Goal: Task Accomplishment & Management: Manage account settings

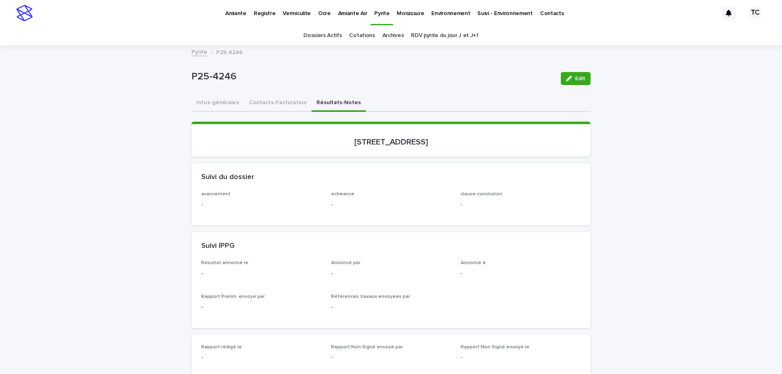
click at [307, 15] on p "Vermiculite" at bounding box center [297, 8] width 28 height 17
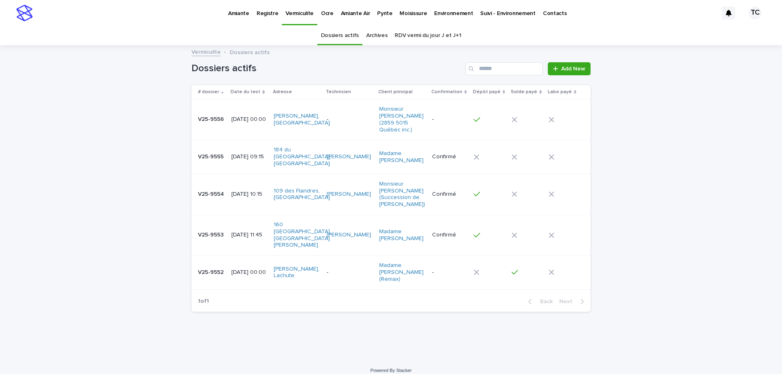
click at [253, 164] on td "[DATE] 09:15" at bounding box center [249, 157] width 42 height 34
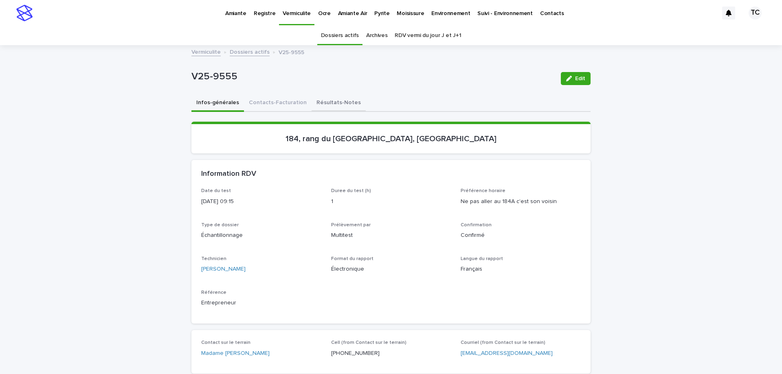
click at [317, 102] on button "Résultats-Notes" at bounding box center [339, 103] width 54 height 17
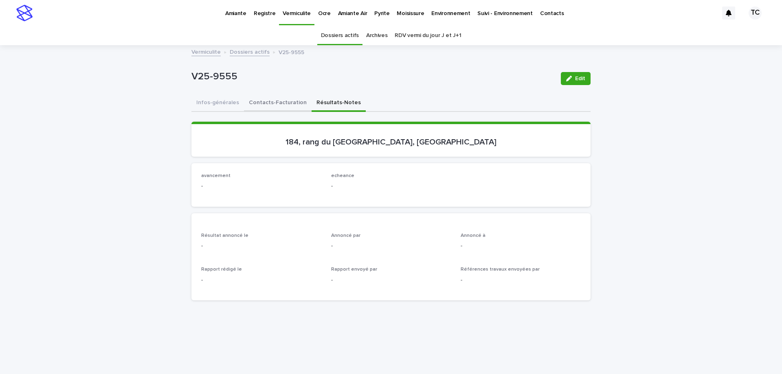
click at [288, 100] on button "Contacts-Facturation" at bounding box center [278, 103] width 68 height 17
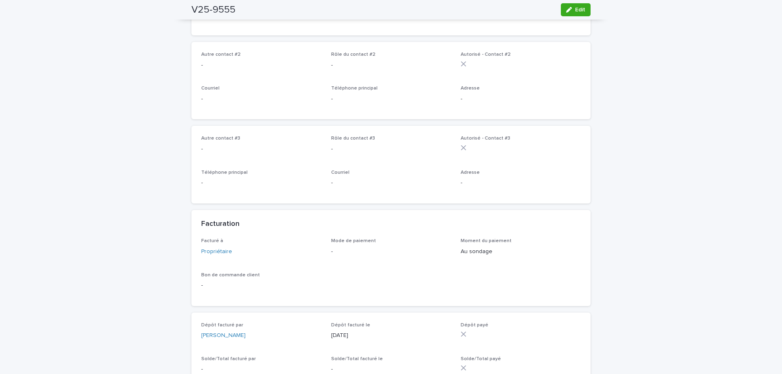
scroll to position [611, 0]
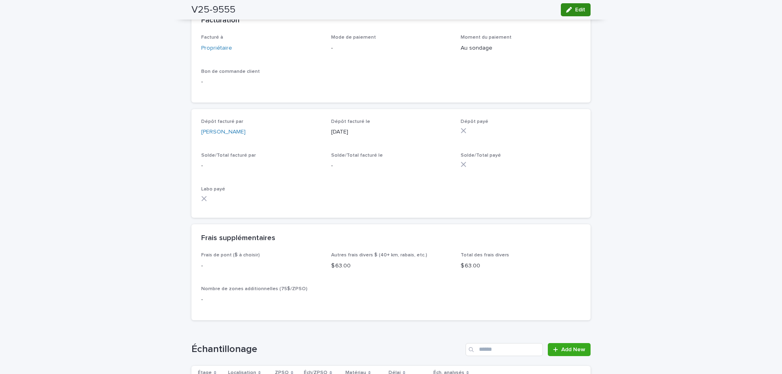
click at [575, 12] on span "Edit" at bounding box center [580, 10] width 10 height 6
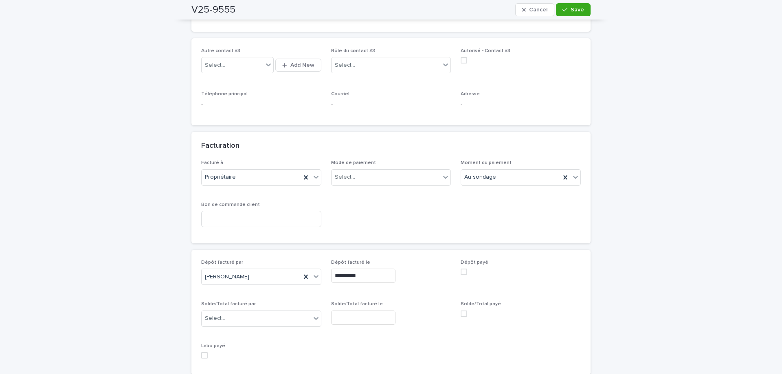
scroll to position [561, 0]
click at [412, 182] on div "Select..." at bounding box center [386, 178] width 109 height 13
click at [350, 224] on div "Chèque" at bounding box center [387, 223] width 119 height 14
click at [645, 167] on div "Loading... Saving… Loading... Saving… V25-9555 Cancel Save V25-9555 Cancel Save…" at bounding box center [391, 277] width 782 height 1584
click at [584, 9] on button "Save" at bounding box center [573, 9] width 35 height 13
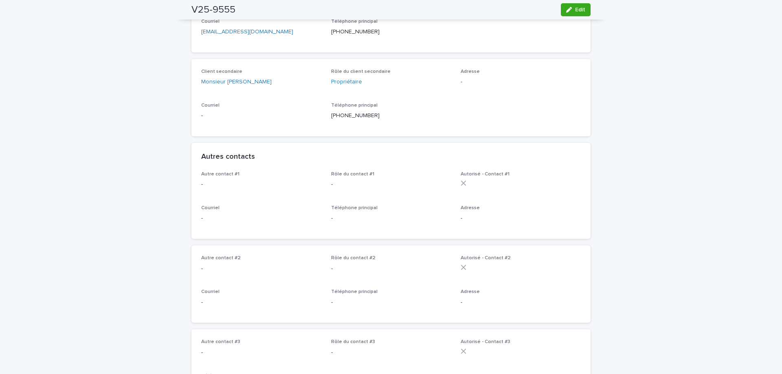
scroll to position [0, 0]
